Goal: Download file/media

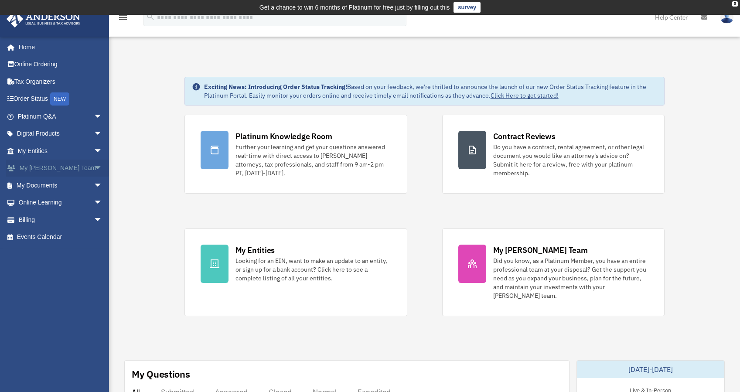
click at [71, 165] on link "My [PERSON_NAME] Team arrow_drop_down" at bounding box center [60, 168] width 109 height 17
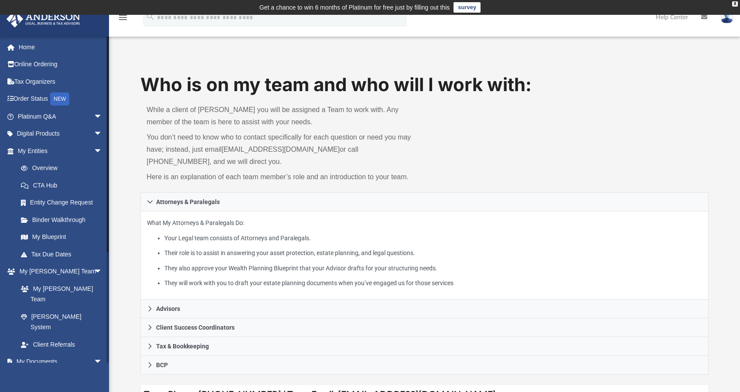
click at [36, 370] on link "Box" at bounding box center [63, 378] width 103 height 17
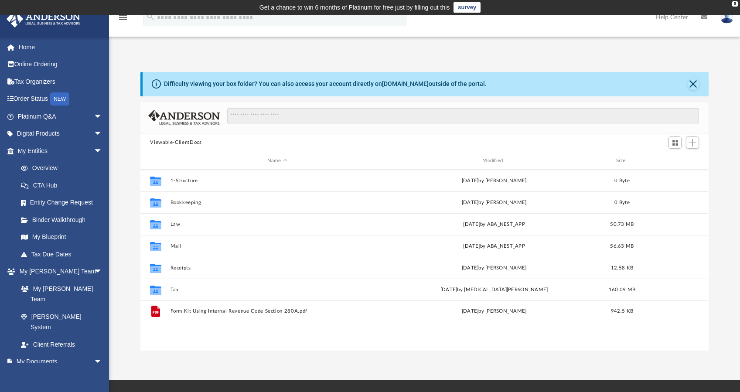
scroll to position [191, 561]
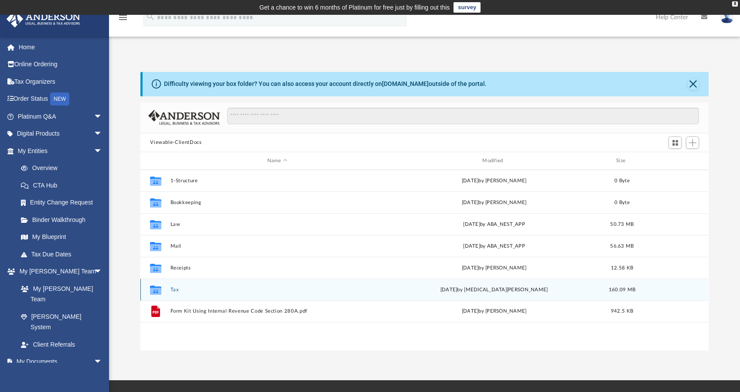
click at [173, 289] on button "Tax" at bounding box center [276, 290] width 213 height 6
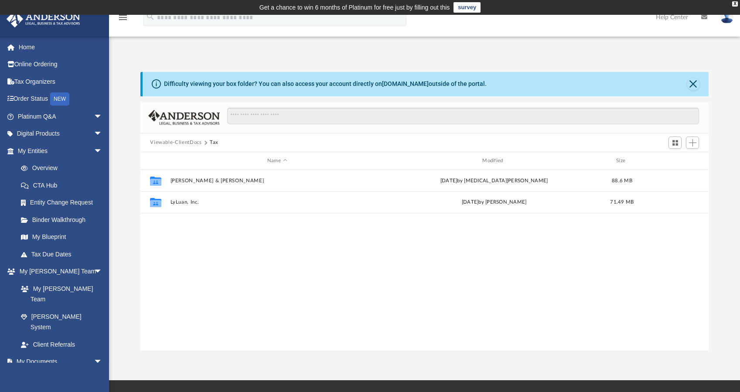
click at [189, 287] on div "Collaborated Folder [PERSON_NAME] & [PERSON_NAME][DATE] by [MEDICAL_DATA][PERSO…" at bounding box center [424, 260] width 568 height 181
click at [191, 141] on button "Viewable-ClientDocs" at bounding box center [175, 143] width 51 height 8
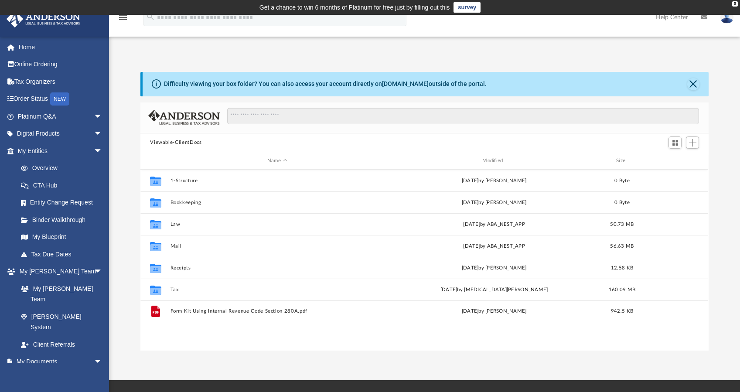
click at [181, 143] on button "Viewable-ClientDocs" at bounding box center [175, 143] width 51 height 8
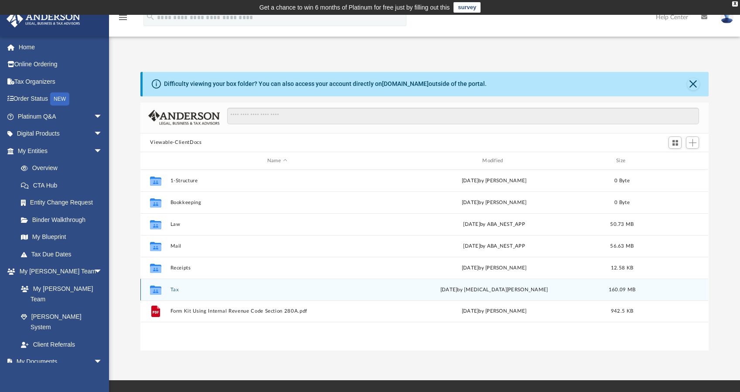
click at [172, 289] on button "Tax" at bounding box center [276, 290] width 213 height 6
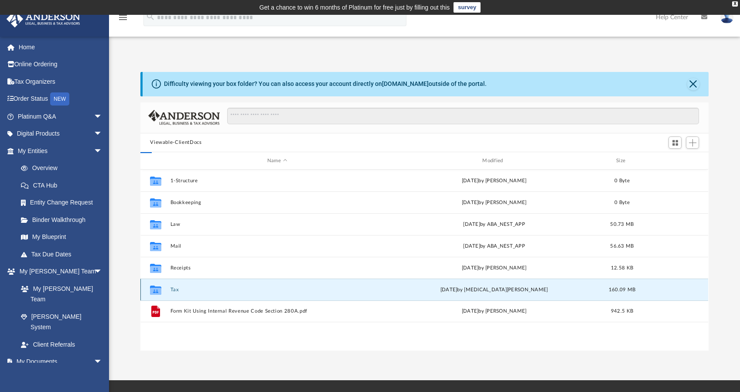
click at [172, 289] on button "Tax" at bounding box center [276, 290] width 213 height 6
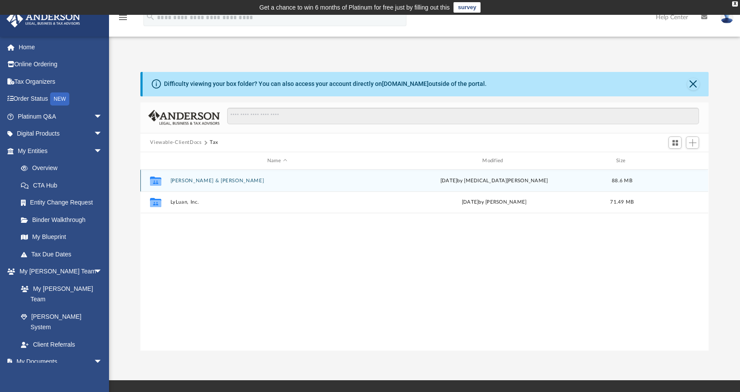
click at [185, 186] on div "Collaborated [PERSON_NAME] & [PERSON_NAME][DATE] by [MEDICAL_DATA][PERSON_NAME]…" at bounding box center [424, 181] width 568 height 22
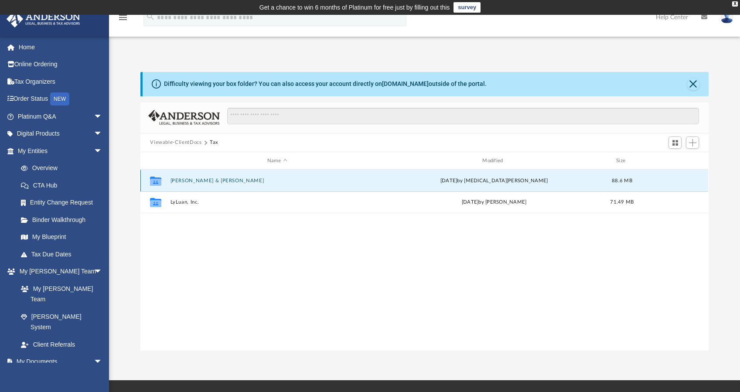
click at [185, 186] on div "Collaborated [PERSON_NAME] & [PERSON_NAME][DATE] by [MEDICAL_DATA][PERSON_NAME]…" at bounding box center [424, 181] width 568 height 22
click at [192, 175] on div "Collaborated [PERSON_NAME] & [PERSON_NAME][DATE] by [MEDICAL_DATA][PERSON_NAME]…" at bounding box center [424, 181] width 568 height 22
click at [192, 177] on div "Collaborated [PERSON_NAME] & [PERSON_NAME][DATE] by [MEDICAL_DATA][PERSON_NAME]…" at bounding box center [424, 181] width 568 height 22
click at [196, 180] on button "[PERSON_NAME] & [PERSON_NAME]" at bounding box center [276, 181] width 213 height 6
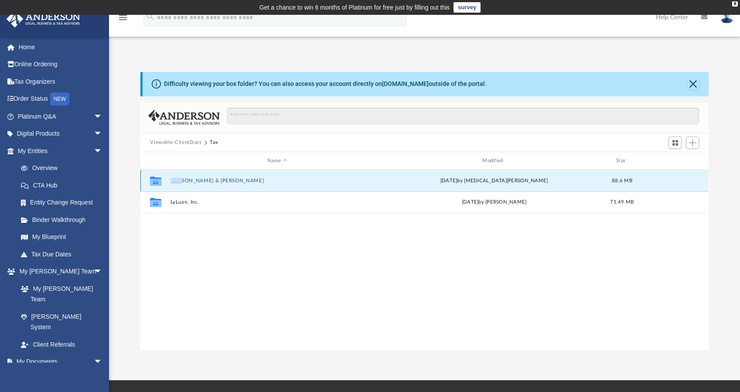
click at [196, 180] on button "[PERSON_NAME] & [PERSON_NAME]" at bounding box center [276, 181] width 213 height 6
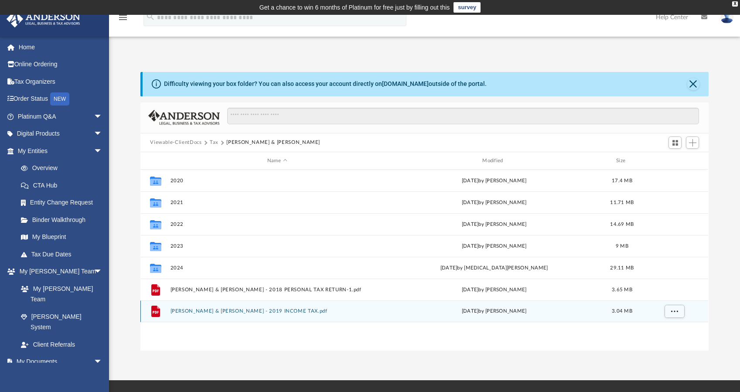
click at [283, 302] on div "File [PERSON_NAME] & [PERSON_NAME] - 2019 INCOME TAX.pdf [DATE] by [PERSON_NAME…" at bounding box center [424, 311] width 568 height 22
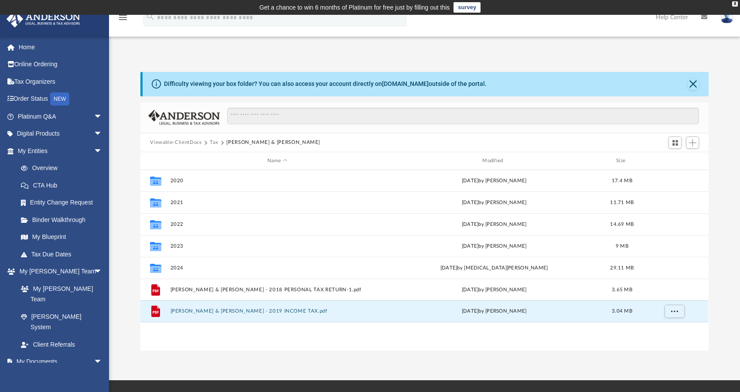
click at [213, 143] on button "Tax" at bounding box center [214, 143] width 9 height 8
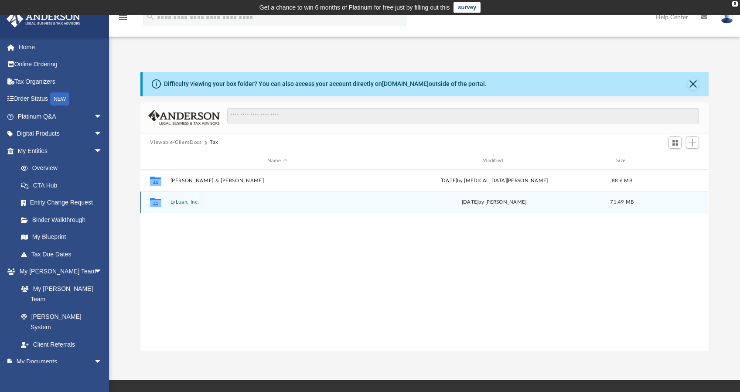
click at [182, 202] on button "LyLuan, Inc." at bounding box center [276, 203] width 213 height 6
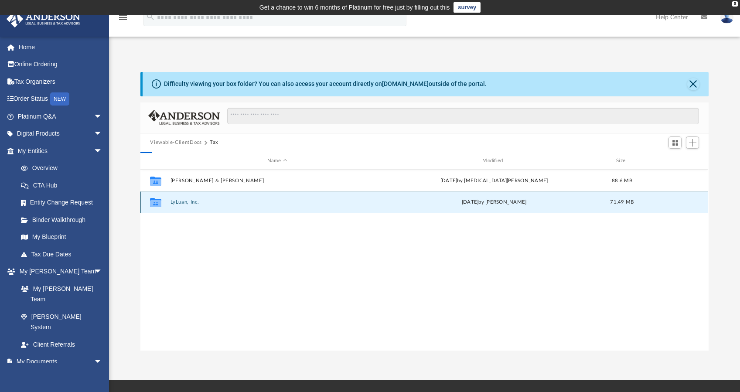
click at [182, 202] on button "LyLuan, Inc." at bounding box center [276, 203] width 213 height 6
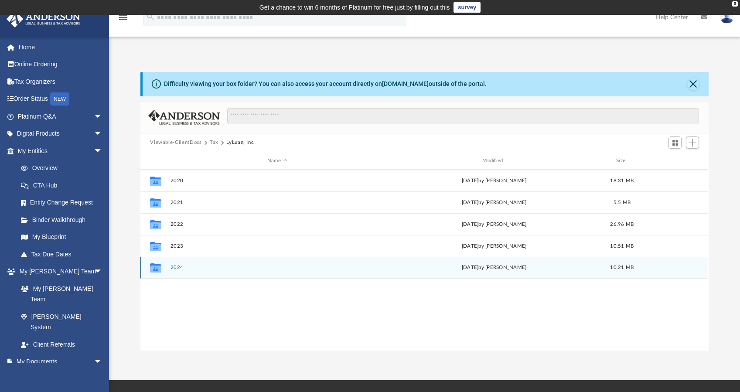
click at [179, 266] on button "2024" at bounding box center [276, 268] width 213 height 6
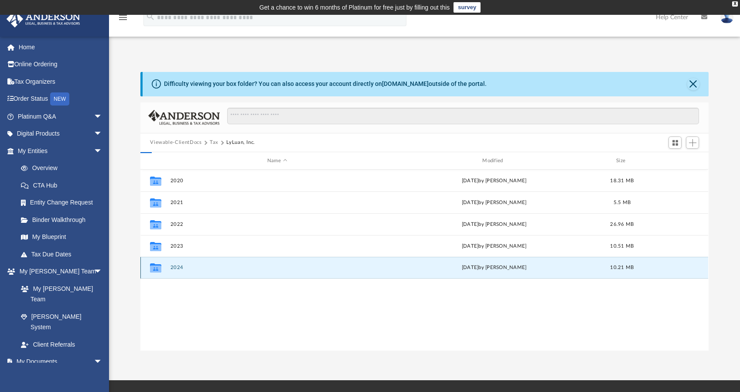
click at [179, 266] on button "2024" at bounding box center [276, 268] width 213 height 6
click at [173, 267] on button "2024" at bounding box center [276, 268] width 213 height 6
click at [171, 269] on button "2024" at bounding box center [276, 268] width 213 height 6
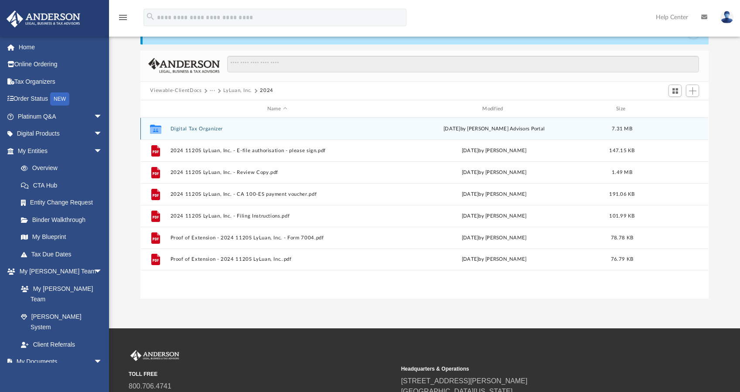
scroll to position [50, 0]
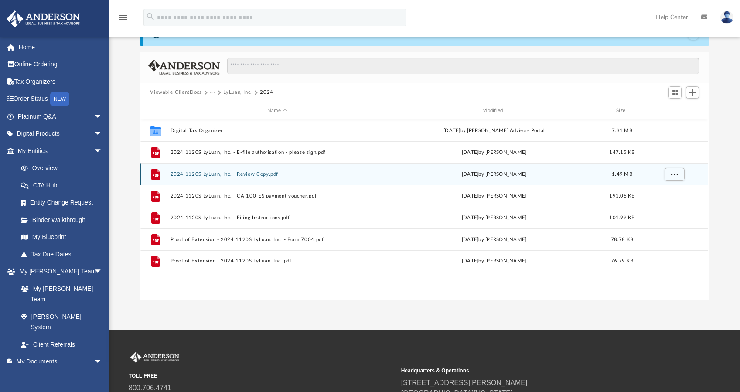
click at [202, 172] on button "2024 1120S LyLuan, Inc. - Review Copy.pdf" at bounding box center [276, 174] width 213 height 6
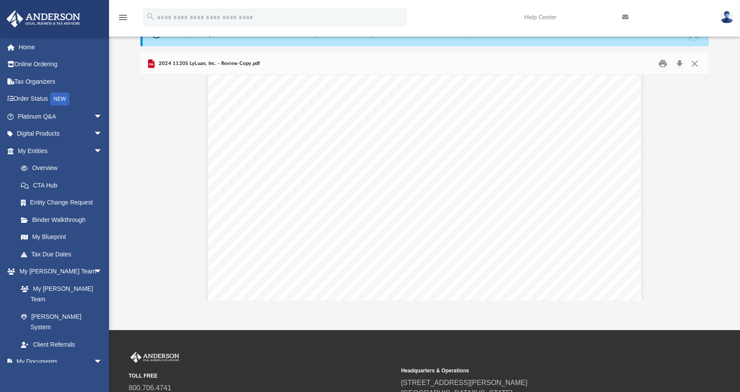
scroll to position [13197, 0]
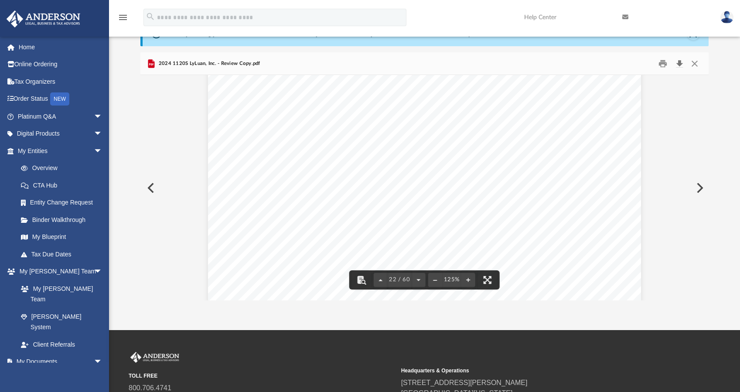
click at [678, 63] on button "Download" at bounding box center [679, 64] width 16 height 14
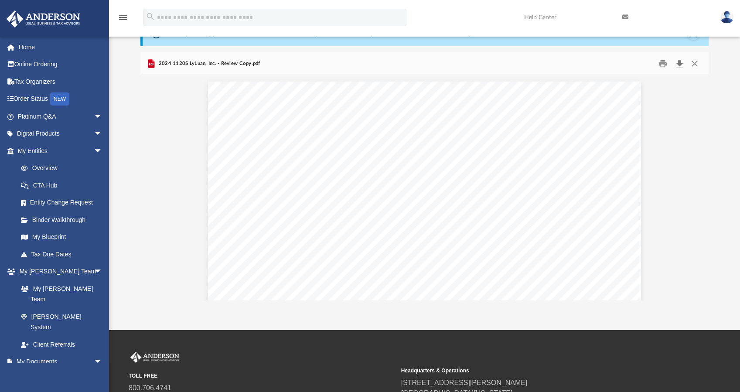
scroll to position [0, 0]
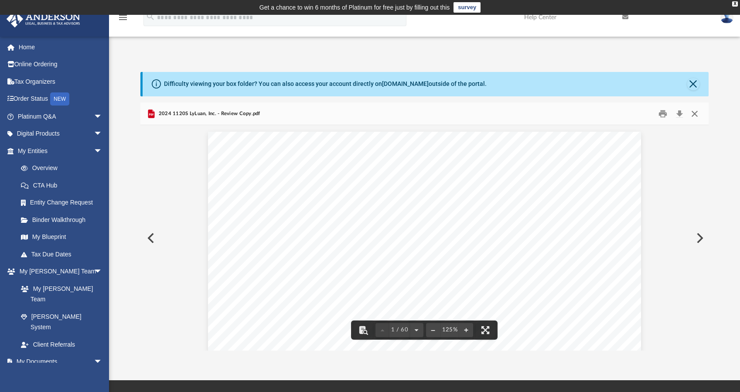
click at [693, 114] on button "Close" at bounding box center [695, 114] width 16 height 14
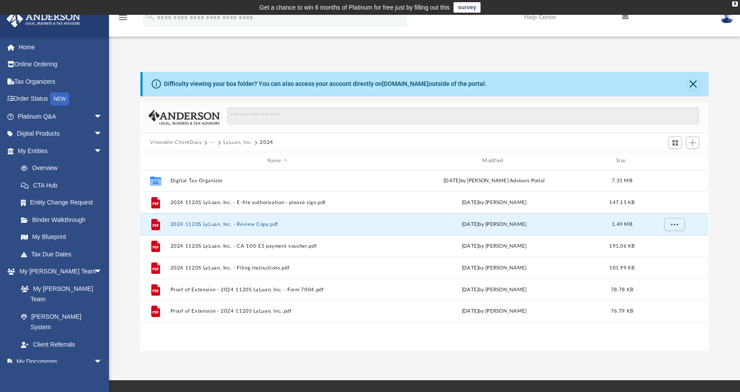
click at [233, 141] on button "LyLuan, Inc." at bounding box center [237, 143] width 29 height 8
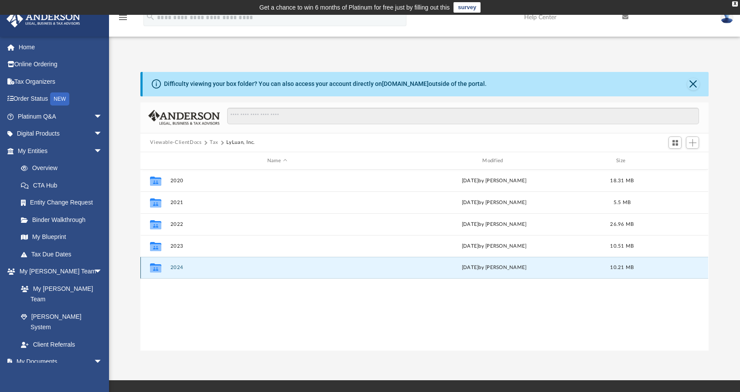
click at [184, 266] on button "2024" at bounding box center [276, 268] width 213 height 6
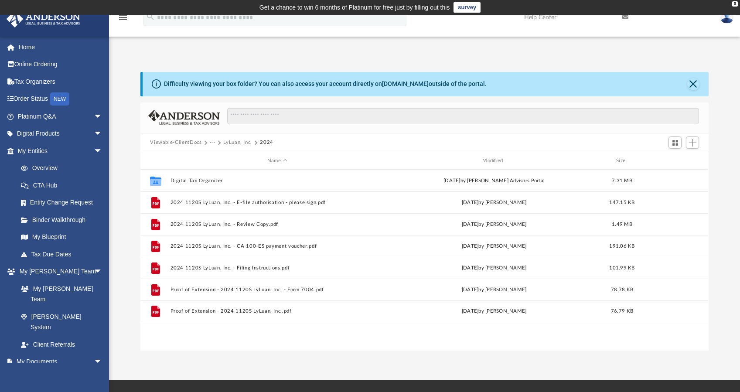
click at [234, 144] on button "LyLuan, Inc." at bounding box center [237, 143] width 29 height 8
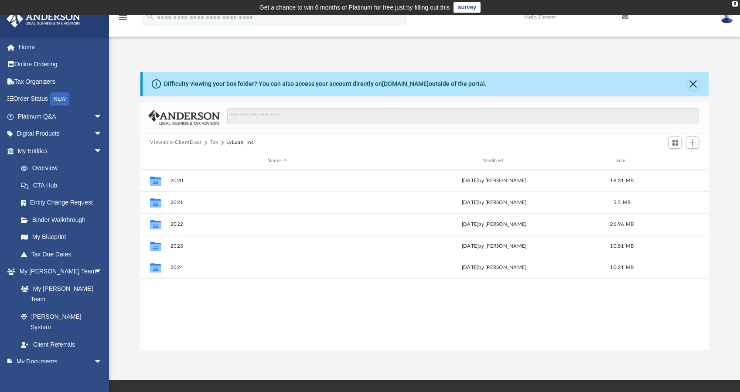
click at [215, 142] on button "Tax" at bounding box center [214, 143] width 9 height 8
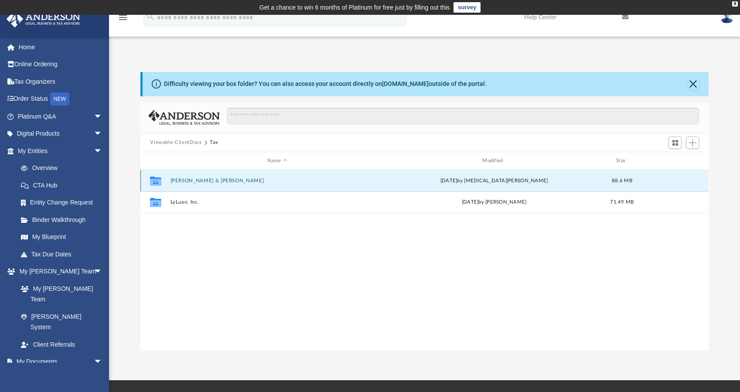
click at [223, 181] on button "[PERSON_NAME] & [PERSON_NAME]" at bounding box center [276, 181] width 213 height 6
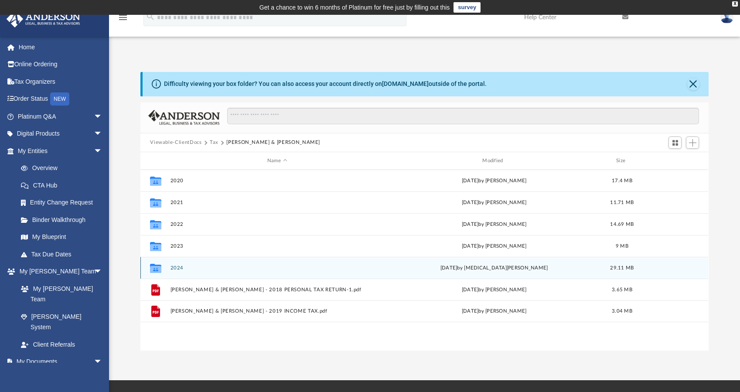
click at [233, 264] on div "Collaborated Folder 2024 [DATE] by [MEDICAL_DATA][PERSON_NAME] 29.11 MB" at bounding box center [424, 268] width 568 height 22
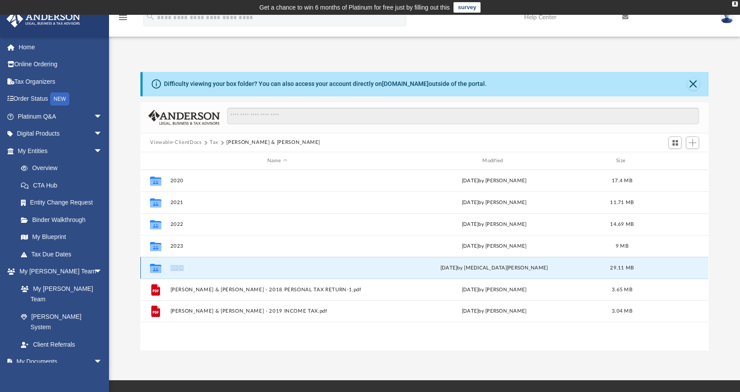
click at [233, 264] on div "Collaborated Folder 2024 [DATE] by [MEDICAL_DATA][PERSON_NAME] 29.11 MB" at bounding box center [424, 268] width 568 height 22
click at [190, 270] on div "Collaborated Folder 2024 [DATE] by [MEDICAL_DATA][PERSON_NAME] 29.11 MB" at bounding box center [424, 268] width 568 height 22
click at [183, 268] on button "2024" at bounding box center [276, 268] width 213 height 6
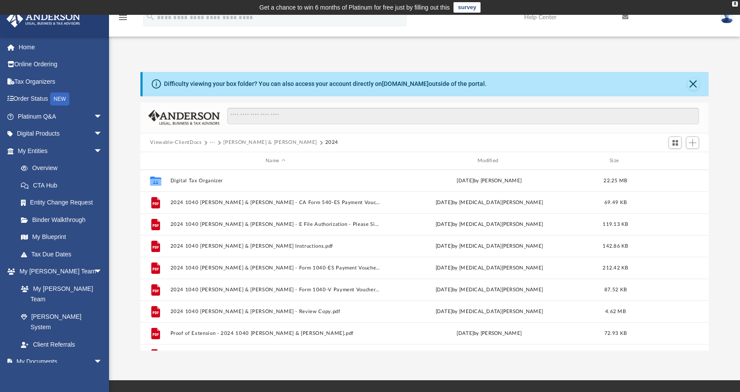
click at [524, 83] on div "Difficulty viewing your box folder? You can also access your account directly o…" at bounding box center [425, 84] width 565 height 24
